Goal: Use online tool/utility: Utilize a website feature to perform a specific function

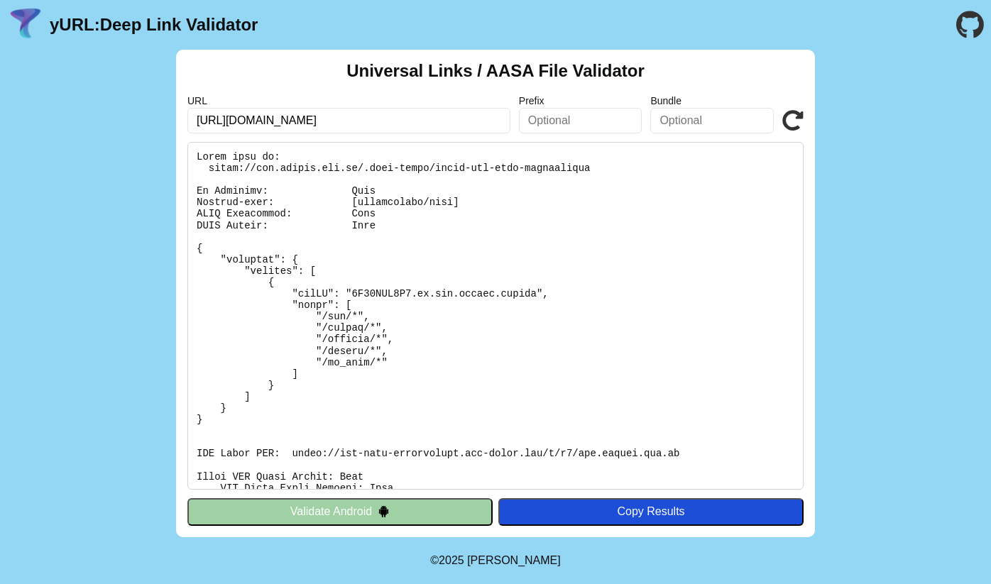
scroll to position [219, 0]
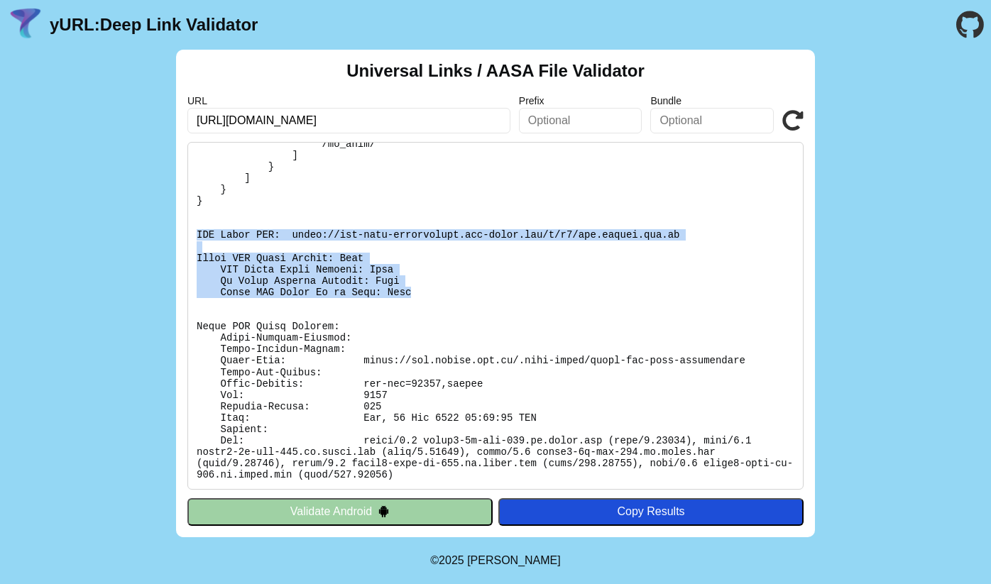
drag, startPoint x: 412, startPoint y: 295, endPoint x: 165, endPoint y: 235, distance: 253.5
click at [165, 235] on div "Universal Links / AASA File Validator URL [URL][DOMAIN_NAME] Prefix Bundle Vali…" at bounding box center [495, 294] width 991 height 488
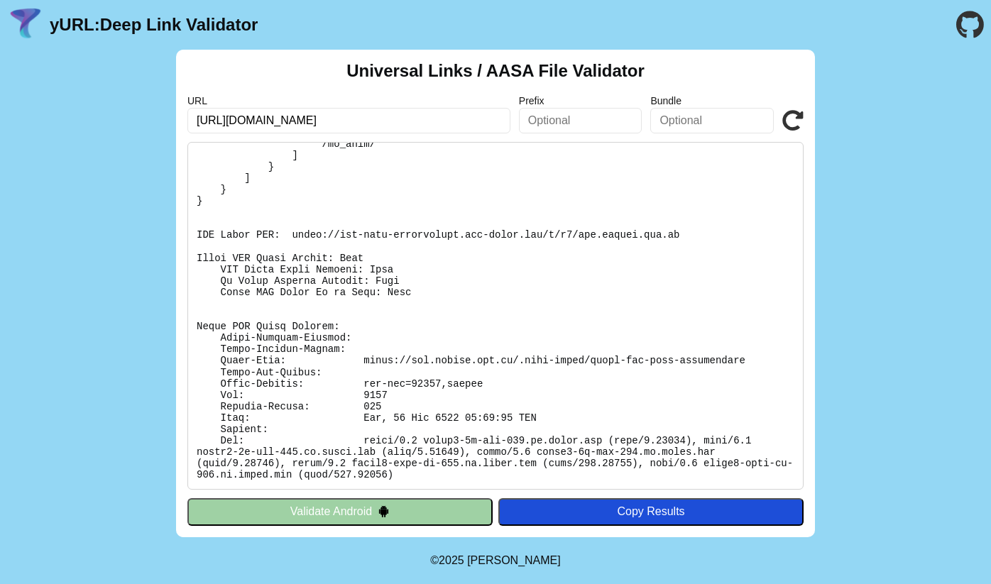
click at [278, 244] on pre at bounding box center [495, 316] width 616 height 348
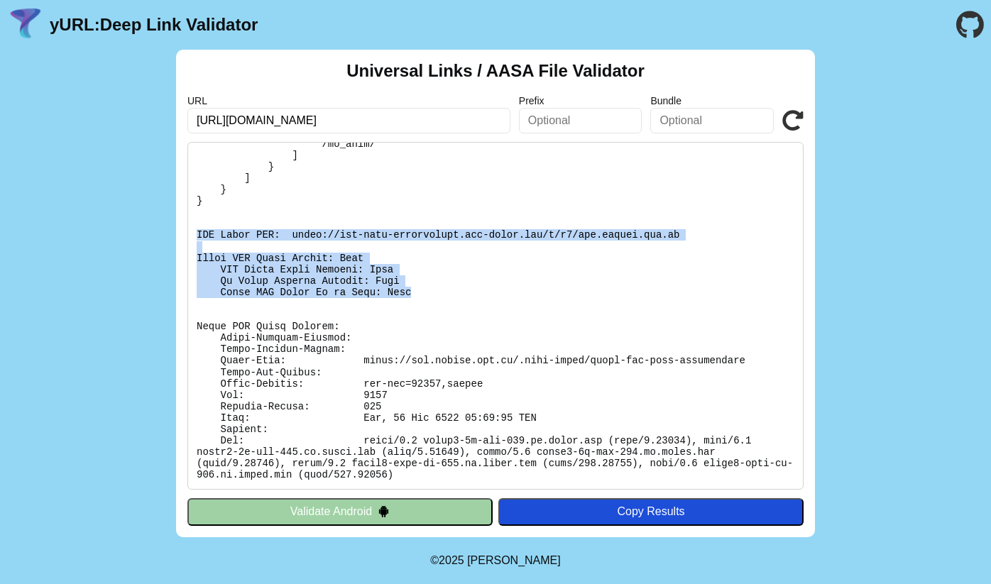
drag, startPoint x: 200, startPoint y: 231, endPoint x: 413, endPoint y: 293, distance: 222.7
click at [413, 293] on pre at bounding box center [495, 316] width 616 height 348
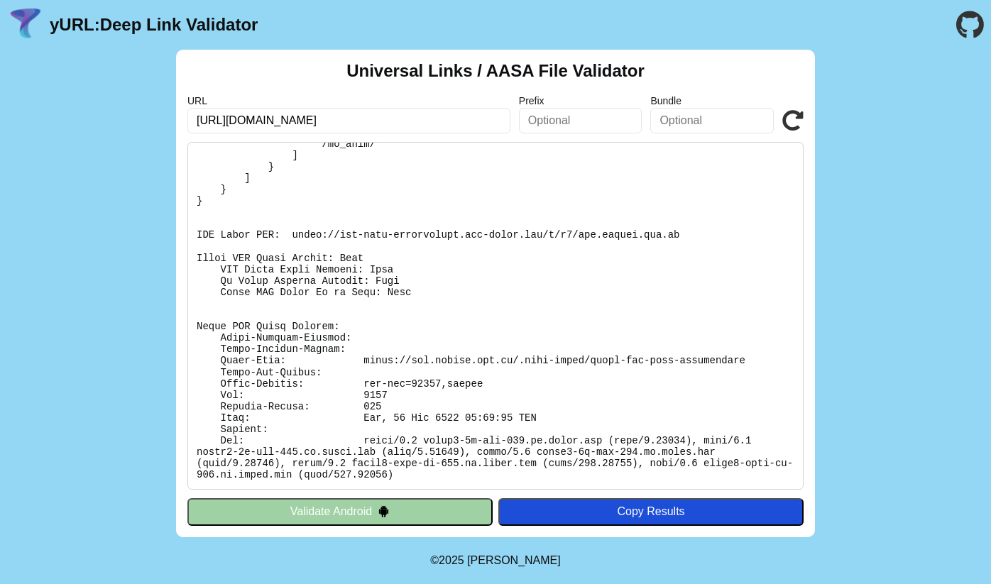
drag, startPoint x: 413, startPoint y: 327, endPoint x: 412, endPoint y: 343, distance: 15.7
click at [413, 328] on pre at bounding box center [495, 316] width 616 height 348
drag, startPoint x: 353, startPoint y: 350, endPoint x: 312, endPoint y: 323, distance: 49.2
click at [310, 322] on pre at bounding box center [495, 316] width 616 height 348
click at [499, 345] on pre at bounding box center [495, 316] width 616 height 348
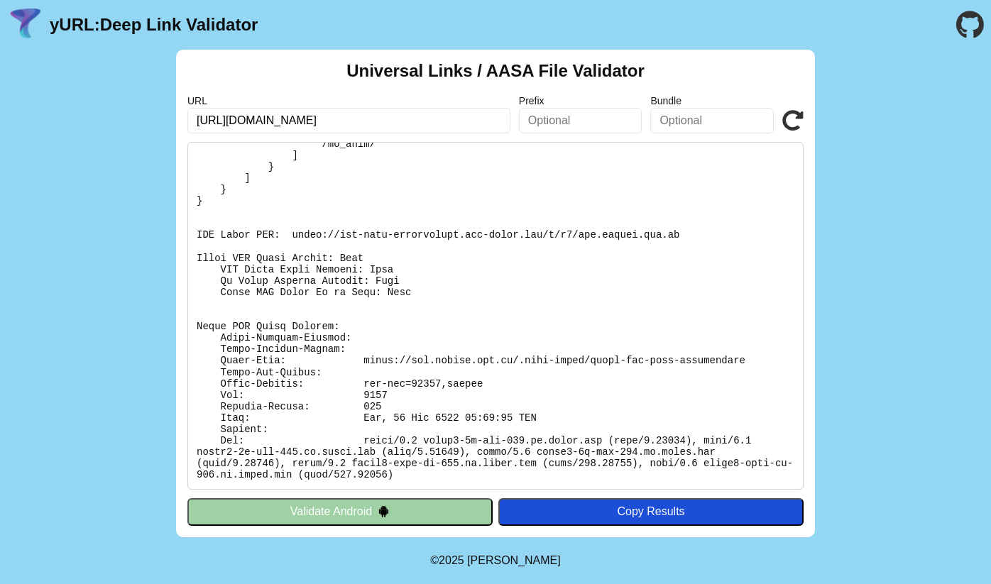
click at [807, 122] on div "Universal Links / AASA File Validator URL [URL][DOMAIN_NAME] Prefix Bundle Vali…" at bounding box center [495, 294] width 639 height 488
click at [792, 121] on icon at bounding box center [793, 120] width 21 height 21
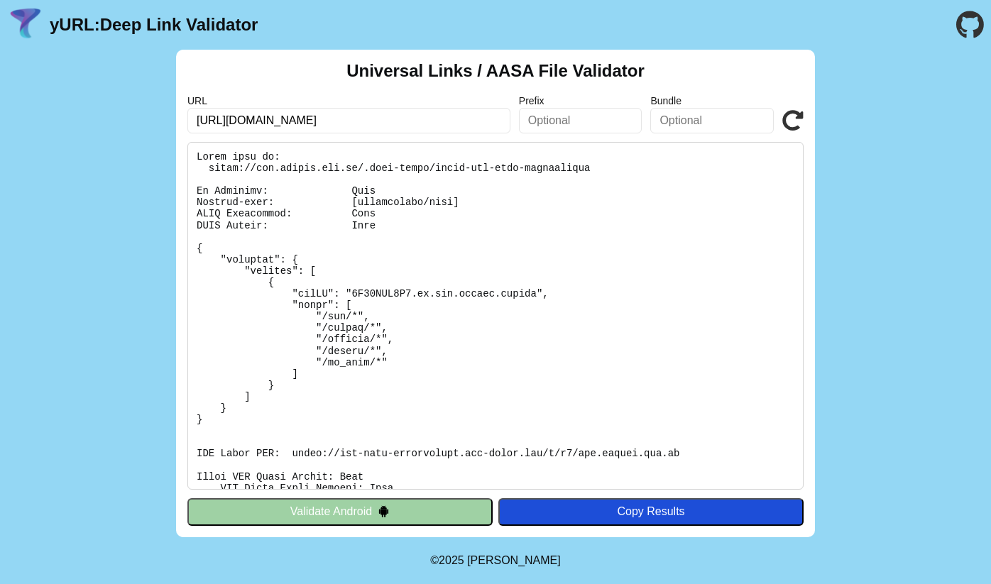
scroll to position [219, 0]
click at [293, 314] on pre at bounding box center [495, 316] width 616 height 348
